Goal: Task Accomplishment & Management: Manage account settings

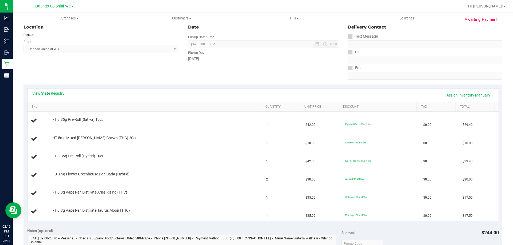
scroll to position [58, 0]
click at [180, 148] on td "HT 5mg Mixed Berry Chews (THC) 20ct" at bounding box center [146, 140] width 236 height 18
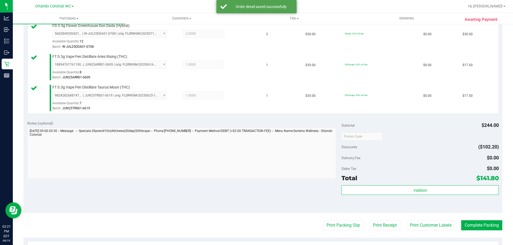
scroll to position [287, 0]
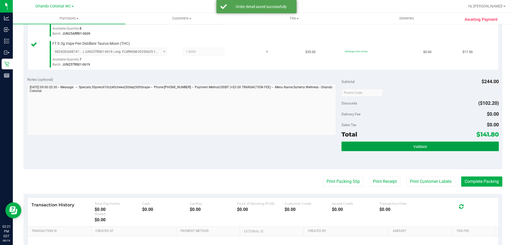
click at [372, 142] on button "Validate" at bounding box center [419, 147] width 157 height 10
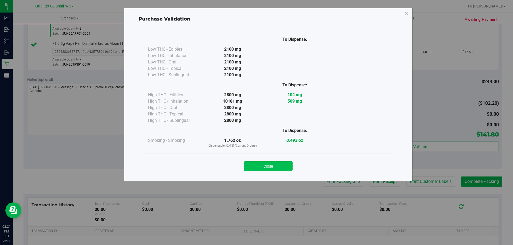
click at [275, 165] on button "Close" at bounding box center [268, 167] width 49 height 10
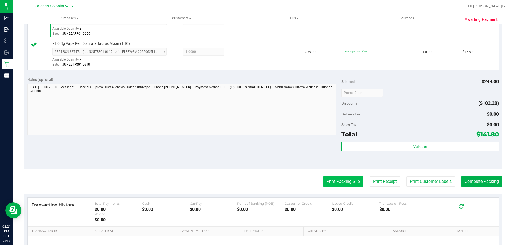
click at [345, 182] on button "Print Packing Slip" at bounding box center [343, 182] width 40 height 10
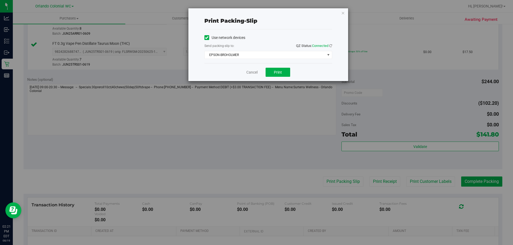
click at [288, 77] on div "Cancel Print" at bounding box center [268, 72] width 128 height 18
drag, startPoint x: 285, startPoint y: 75, endPoint x: 285, endPoint y: 69, distance: 5.6
click at [284, 75] on button "Print" at bounding box center [277, 72] width 25 height 9
click at [342, 14] on icon "button" at bounding box center [343, 13] width 4 height 6
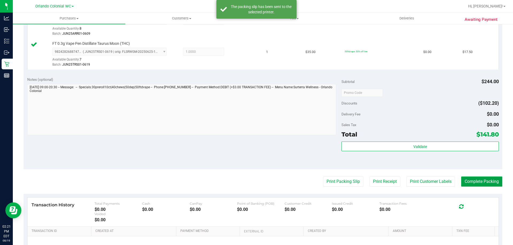
click at [474, 179] on button "Complete Packing" at bounding box center [481, 182] width 41 height 10
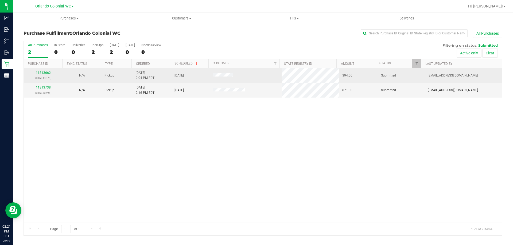
click at [41, 75] on div "11813662 (316044379)" at bounding box center [43, 76] width 32 height 10
click at [46, 73] on link "11813662" at bounding box center [43, 73] width 15 height 4
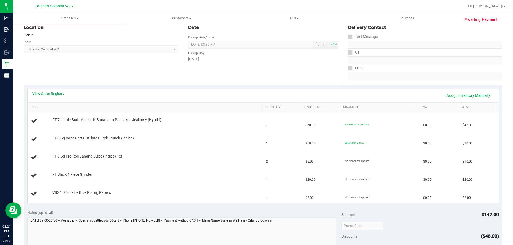
scroll to position [107, 0]
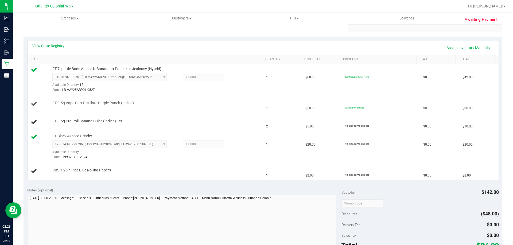
click at [156, 105] on div "FT 0.5g Vape Cart Distillate Purple Punch (Indica)" at bounding box center [154, 103] width 209 height 5
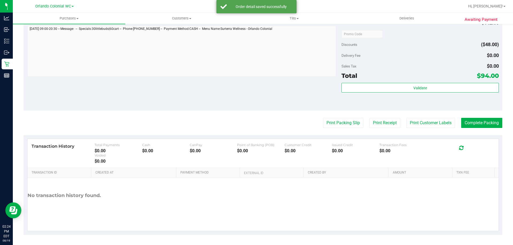
scroll to position [315, 0]
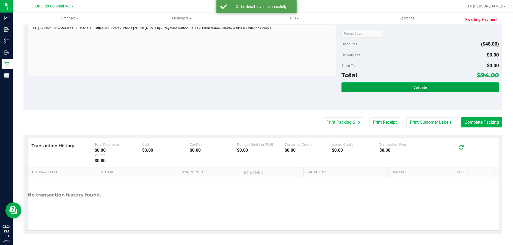
click at [414, 89] on span "Validate" at bounding box center [420, 87] width 14 height 4
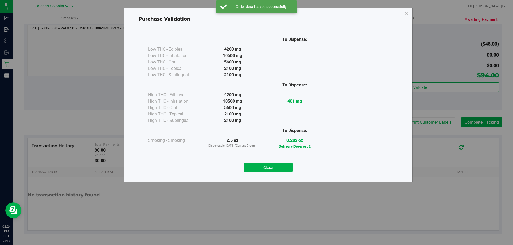
click at [280, 162] on div "Close" at bounding box center [268, 165] width 243 height 13
click at [283, 167] on button "Close" at bounding box center [268, 168] width 49 height 10
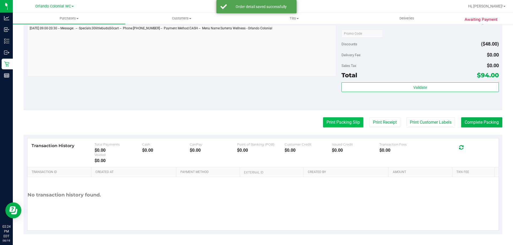
click at [333, 124] on button "Print Packing Slip" at bounding box center [343, 123] width 40 height 10
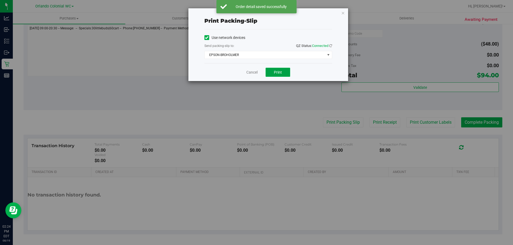
click at [281, 72] on span "Print" at bounding box center [278, 72] width 8 height 4
click at [342, 14] on icon "button" at bounding box center [343, 13] width 4 height 6
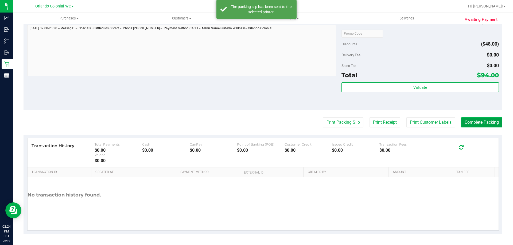
click at [480, 119] on button "Complete Packing" at bounding box center [481, 123] width 41 height 10
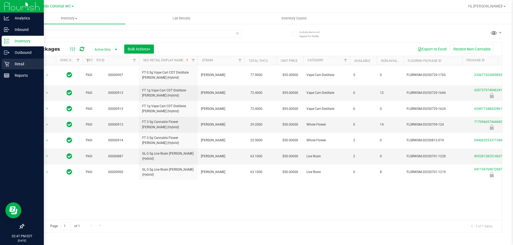
click at [11, 64] on p "Retail" at bounding box center [25, 64] width 32 height 6
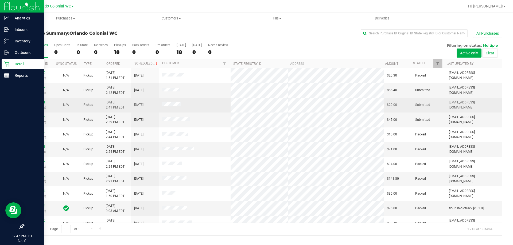
click at [41, 103] on link "11813891" at bounding box center [37, 103] width 15 height 4
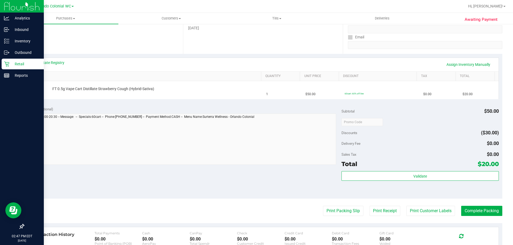
scroll to position [91, 0]
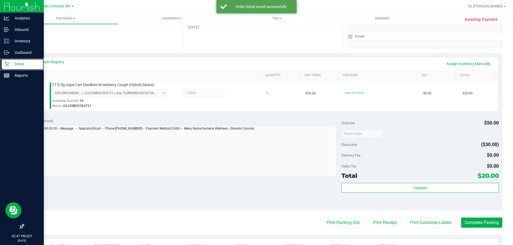
click at [11, 64] on div "Retail" at bounding box center [23, 64] width 42 height 11
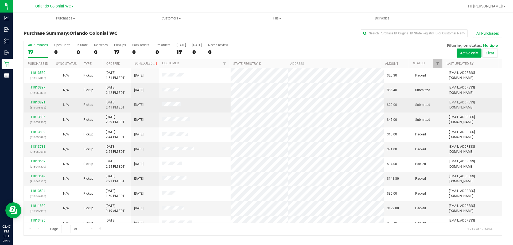
click at [44, 102] on link "11813891" at bounding box center [37, 103] width 15 height 4
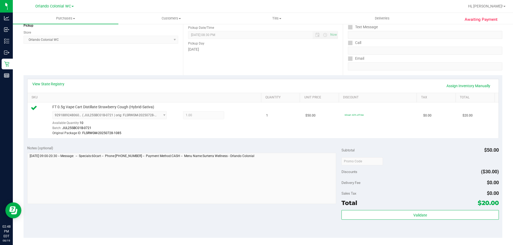
scroll to position [72, 0]
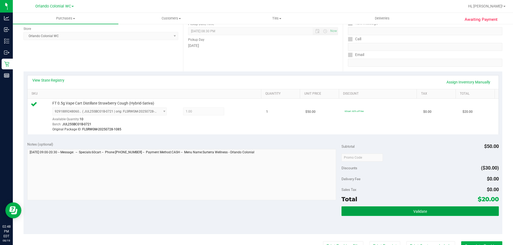
click at [422, 208] on button "Validate" at bounding box center [419, 212] width 157 height 10
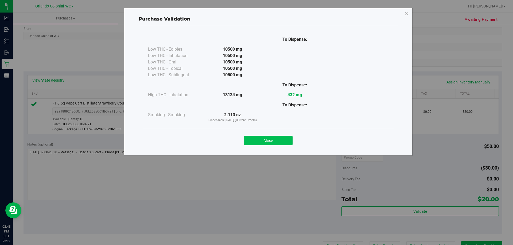
click at [281, 145] on button "Close" at bounding box center [268, 141] width 49 height 10
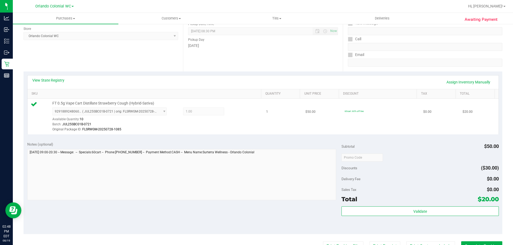
click at [284, 134] on td "1" at bounding box center [282, 117] width 39 height 36
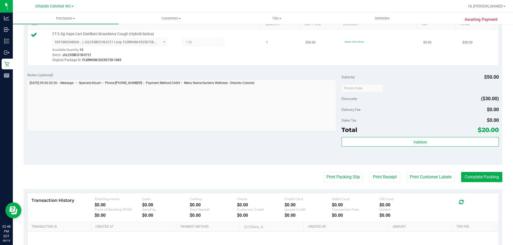
scroll to position [197, 0]
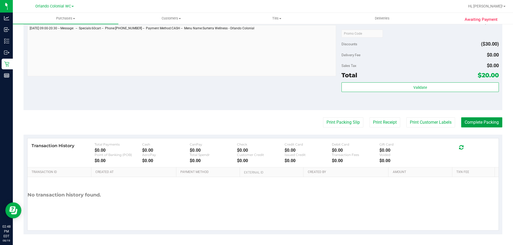
click at [486, 125] on button "Complete Packing" at bounding box center [481, 123] width 41 height 10
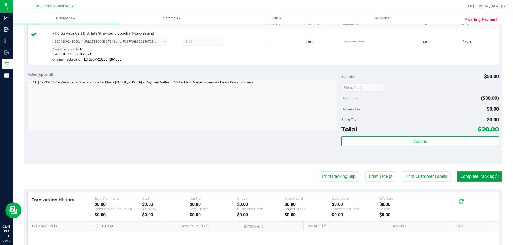
scroll to position [138, 0]
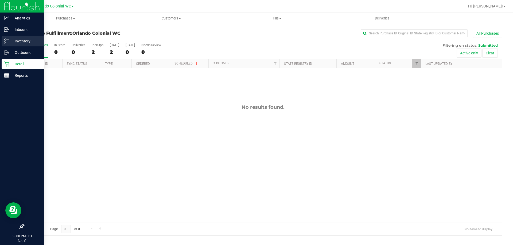
click at [9, 46] on div "Inventory" at bounding box center [23, 41] width 42 height 11
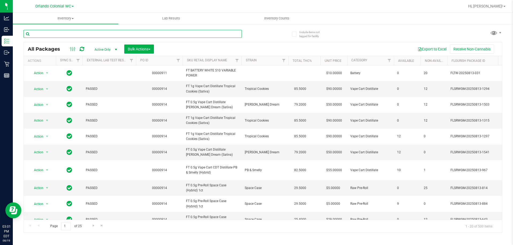
click at [68, 34] on input "text" at bounding box center [133, 34] width 218 height 8
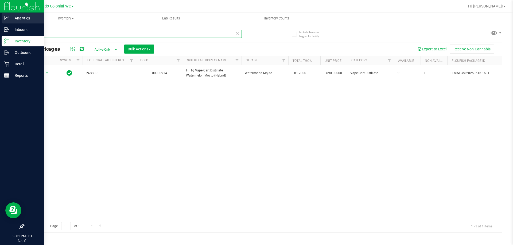
drag, startPoint x: 53, startPoint y: 34, endPoint x: 0, endPoint y: 23, distance: 54.1
click at [0, 29] on div "Analytics Inbound Inventory Outbound Retail Reports 03:01 PM EDT [DATE] 08/19 O…" at bounding box center [256, 122] width 513 height 245
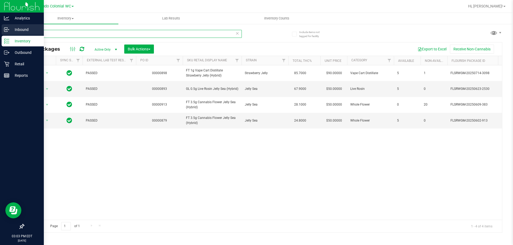
drag, startPoint x: 79, startPoint y: 32, endPoint x: 0, endPoint y: 32, distance: 79.1
click at [0, 32] on div "Analytics Inbound Inventory Outbound Retail Reports 03:03 PM EDT [DATE] 08/19 O…" at bounding box center [256, 122] width 513 height 245
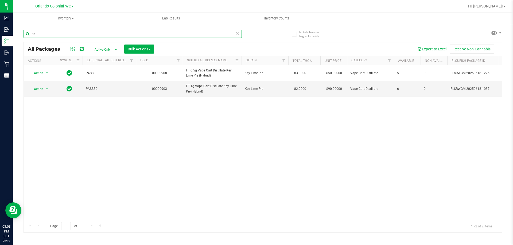
type input "k"
